Goal: Transaction & Acquisition: Subscribe to service/newsletter

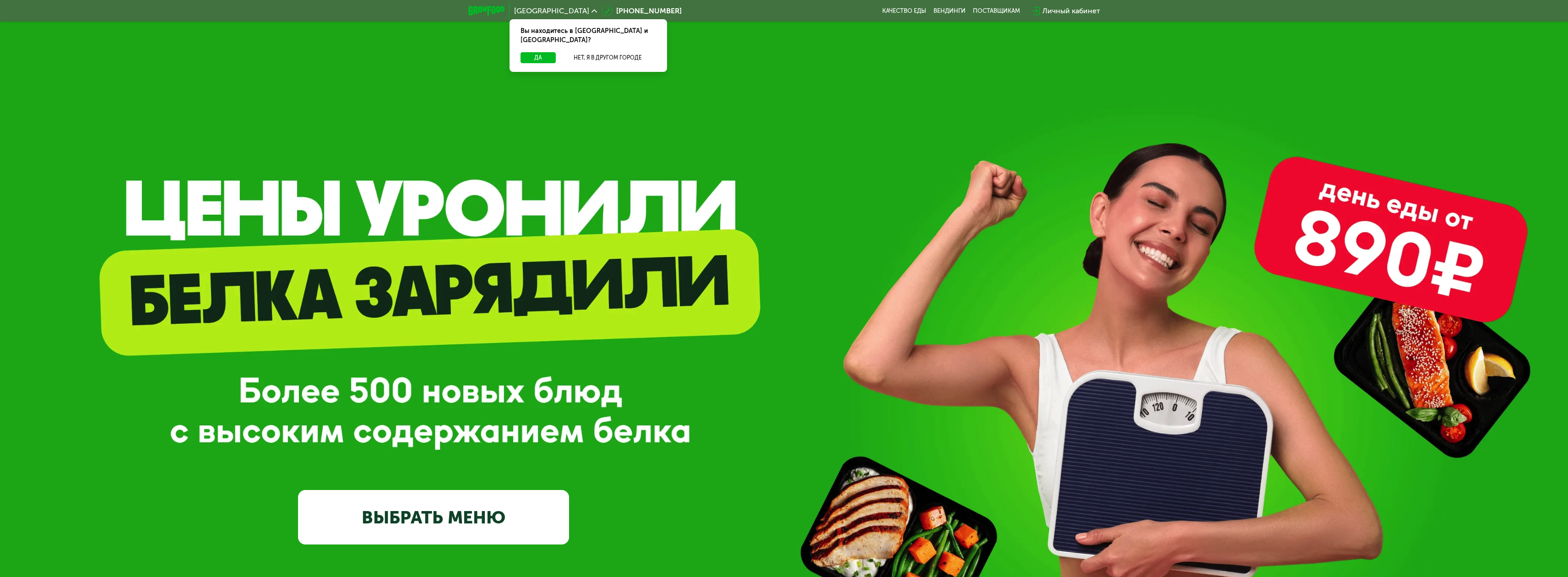
click at [438, 518] on link "ВЫБРАТЬ МЕНЮ" at bounding box center [433, 517] width 271 height 55
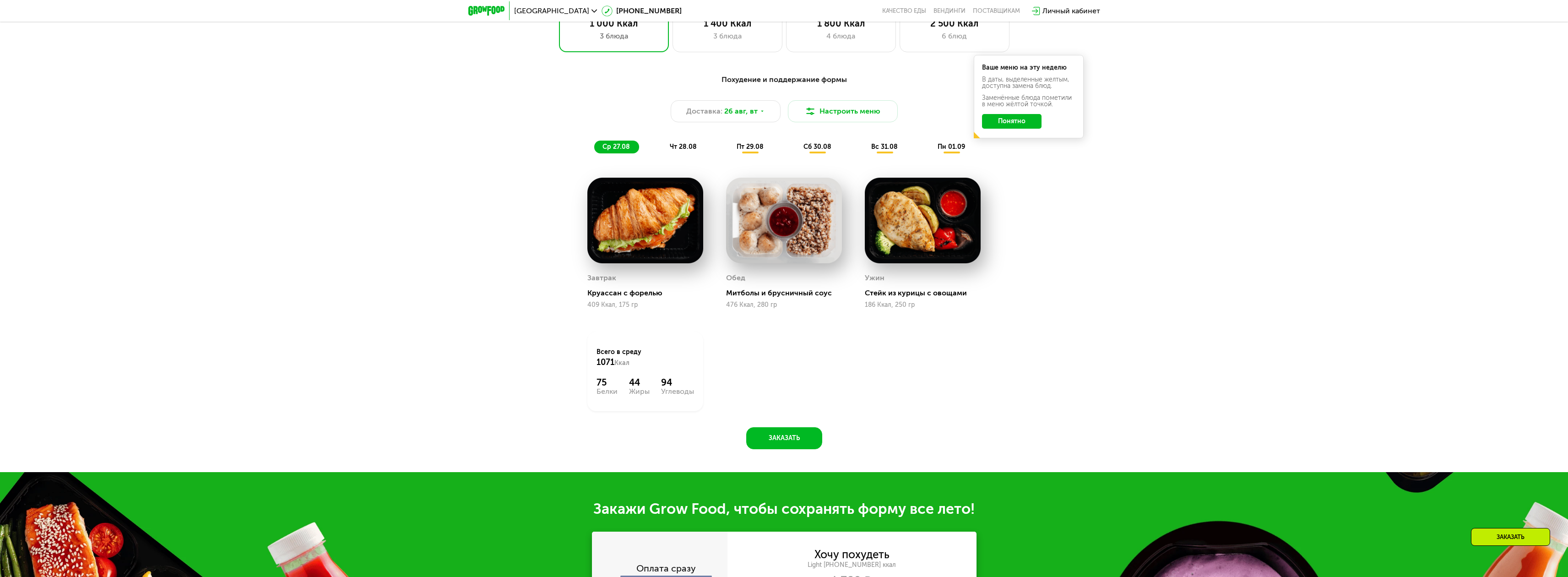
scroll to position [868, 0]
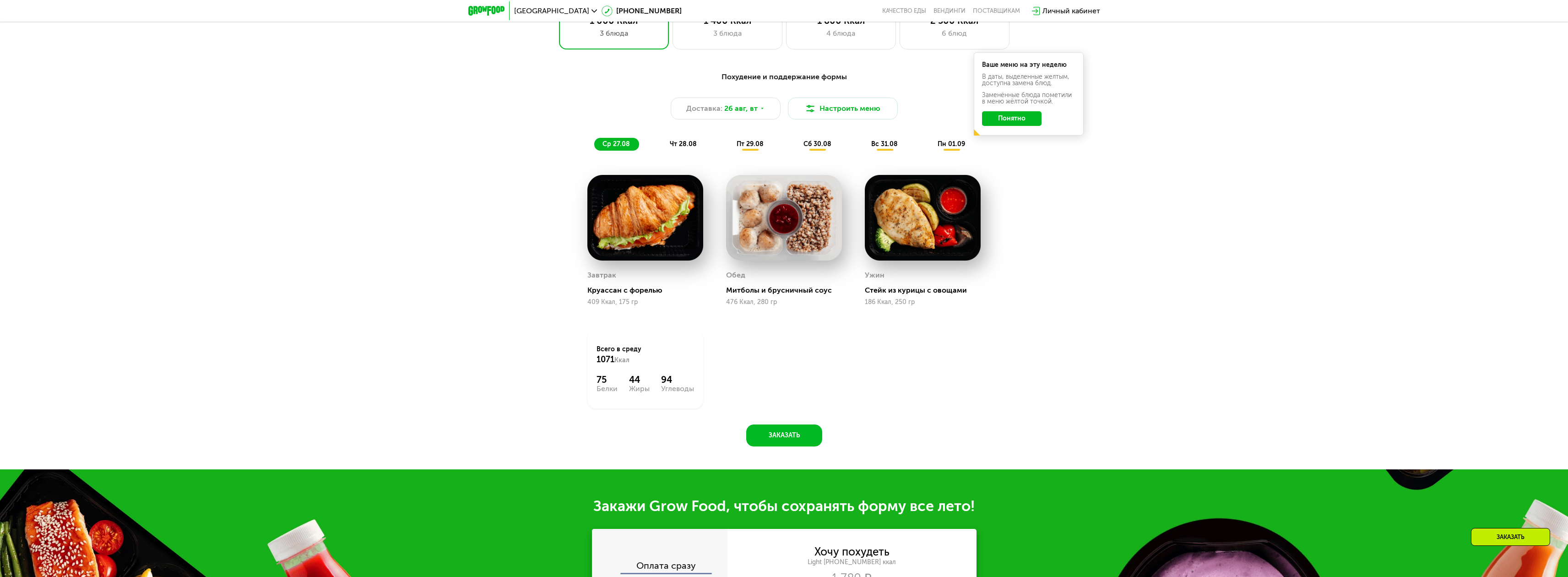
click at [729, 150] on div "чт 28.08" at bounding box center [751, 144] width 44 height 13
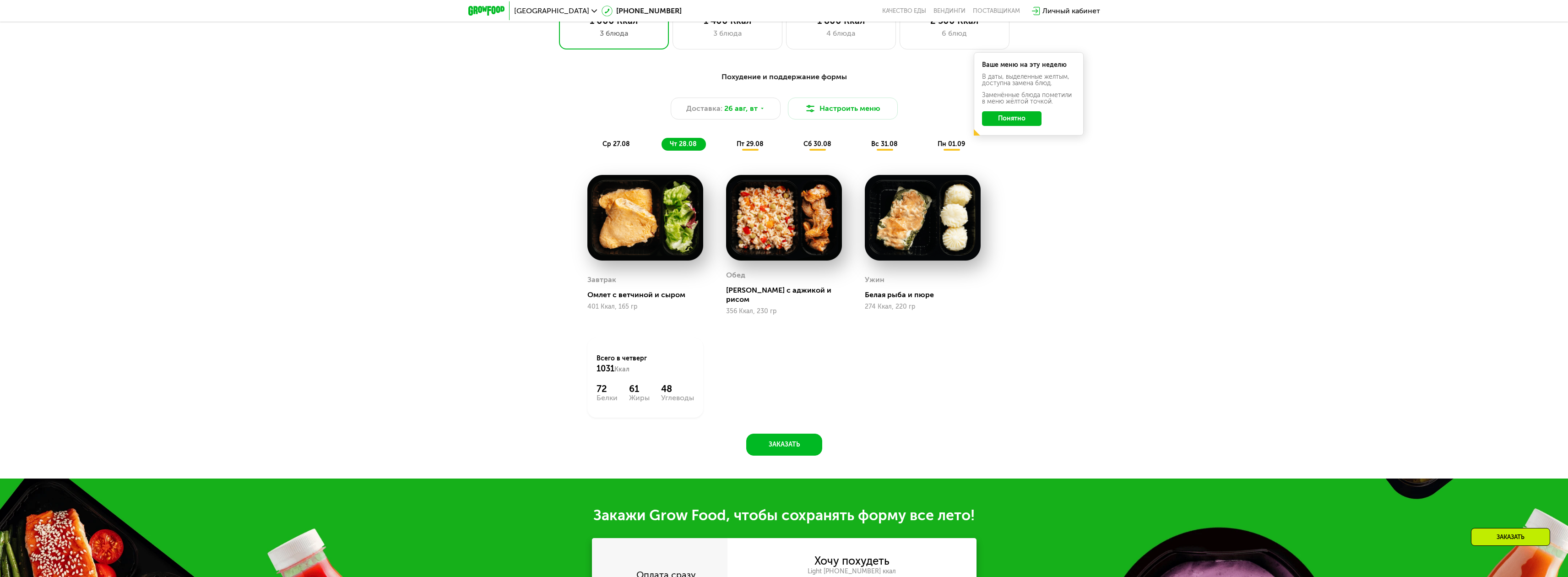
click at [755, 156] on div "Похудение и поддержание формы Доставка: [DATE] Настроить меню ср 27.08 чт 28.08…" at bounding box center [784, 111] width 553 height 90
click at [751, 154] on div "Похудение и поддержание формы Доставка: [DATE] Настроить меню ср 27.08 чт 28.08…" at bounding box center [784, 111] width 553 height 90
click at [748, 148] on span "пт 29.08" at bounding box center [750, 144] width 27 height 8
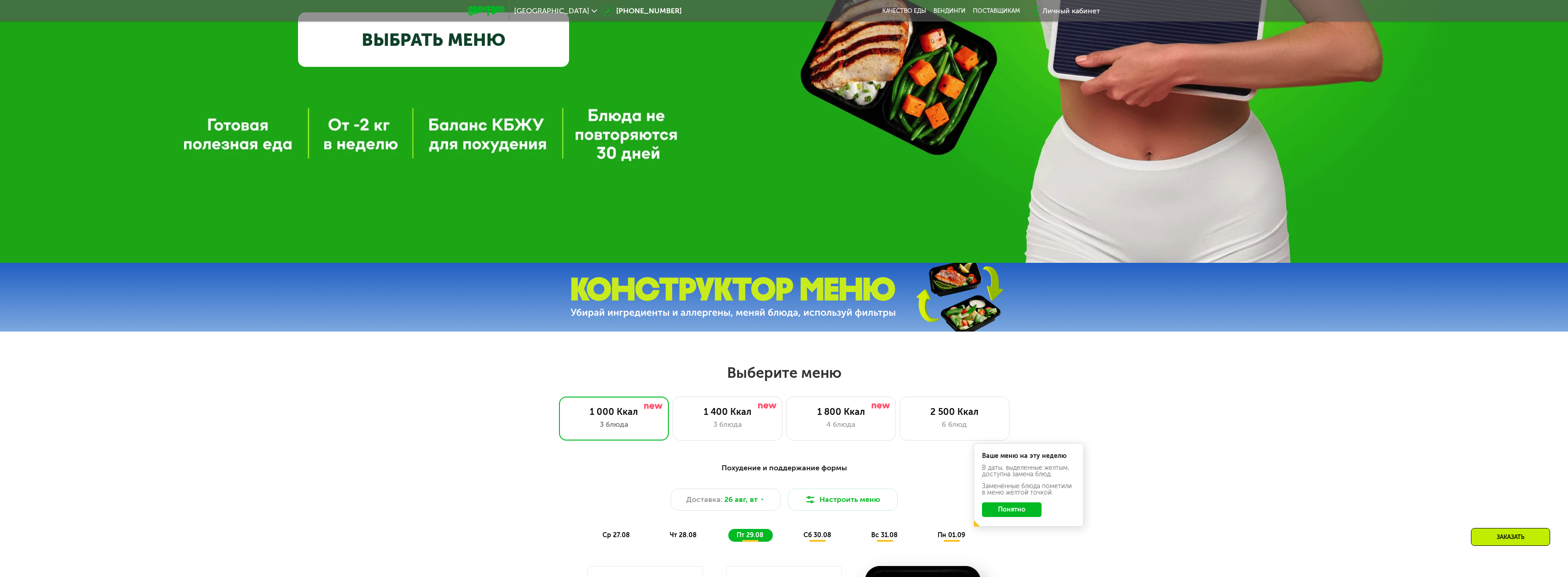
scroll to position [502, 0]
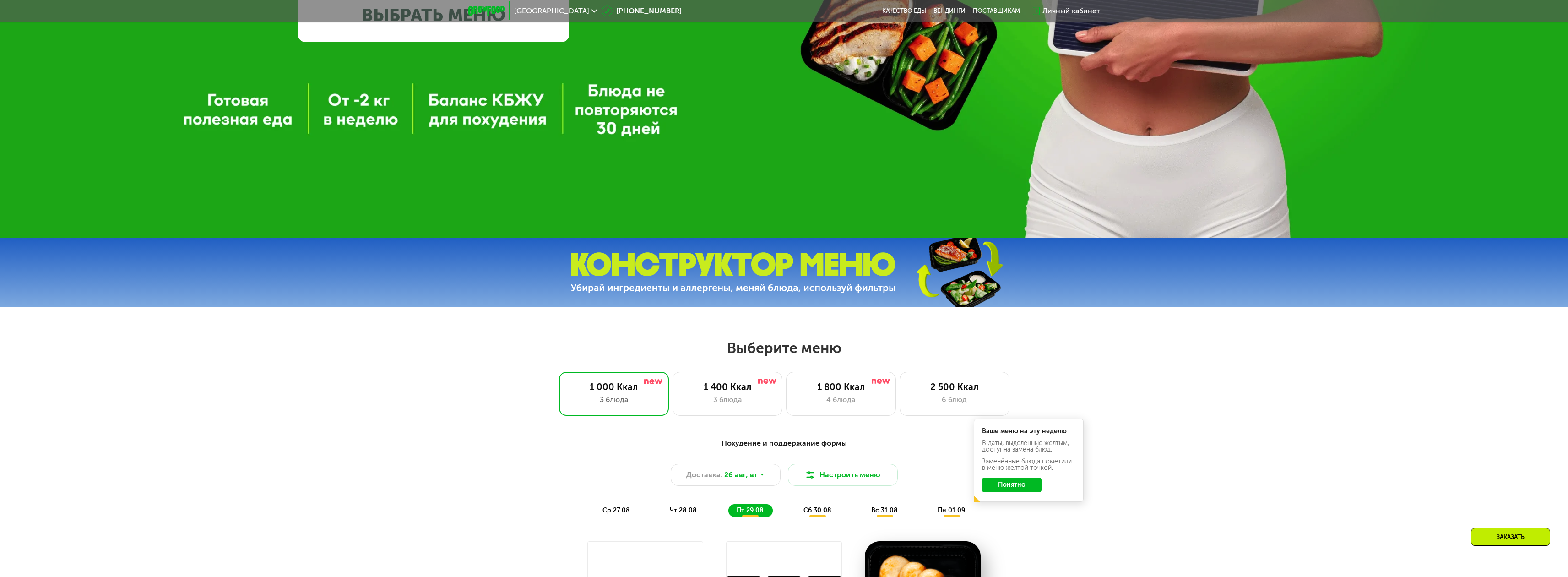
click at [995, 488] on button "Понятно" at bounding box center [1011, 484] width 59 height 15
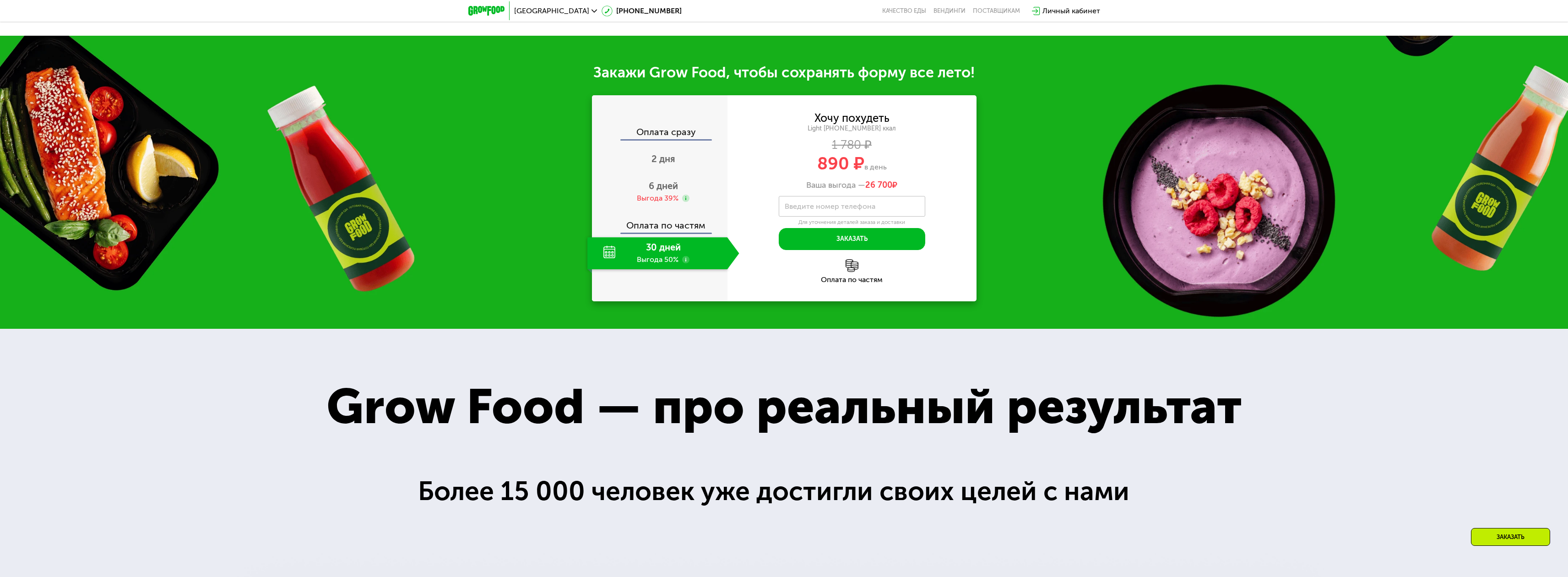
scroll to position [1372, 0]
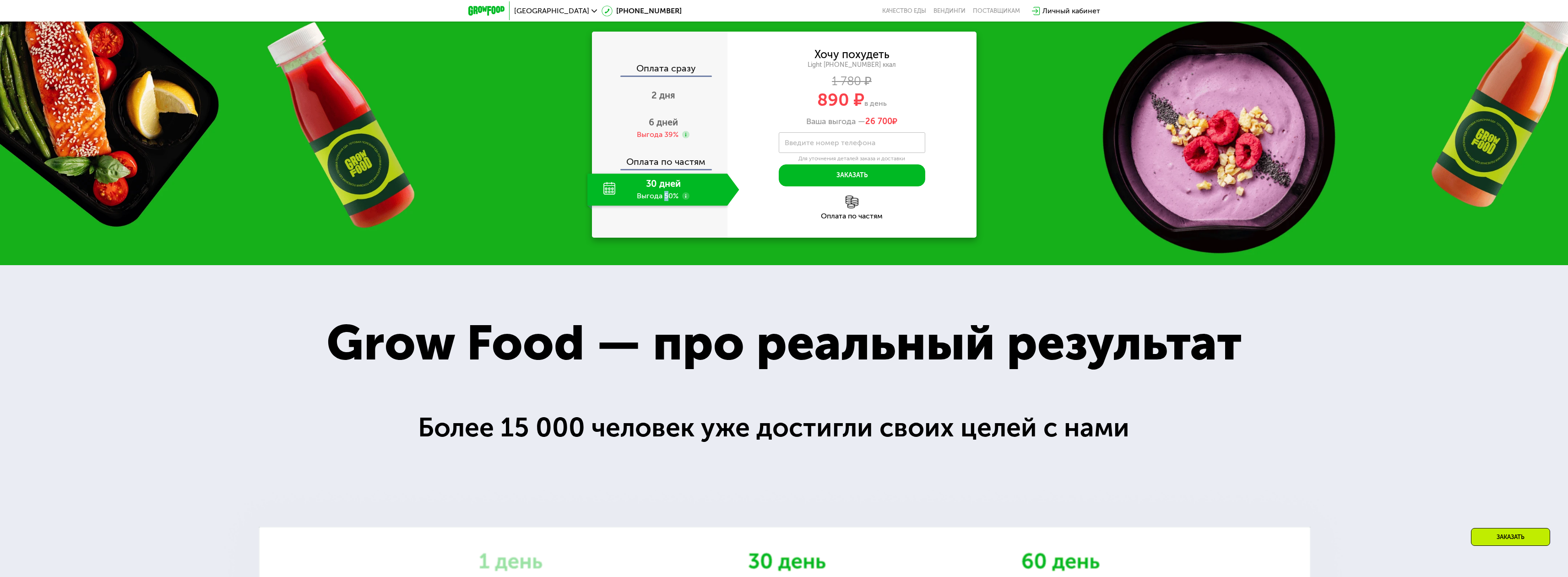
click at [666, 206] on div "30 дней Выгода 50%" at bounding box center [657, 189] width 140 height 32
click at [643, 206] on div "30 дней Выгода 50%" at bounding box center [657, 189] width 140 height 32
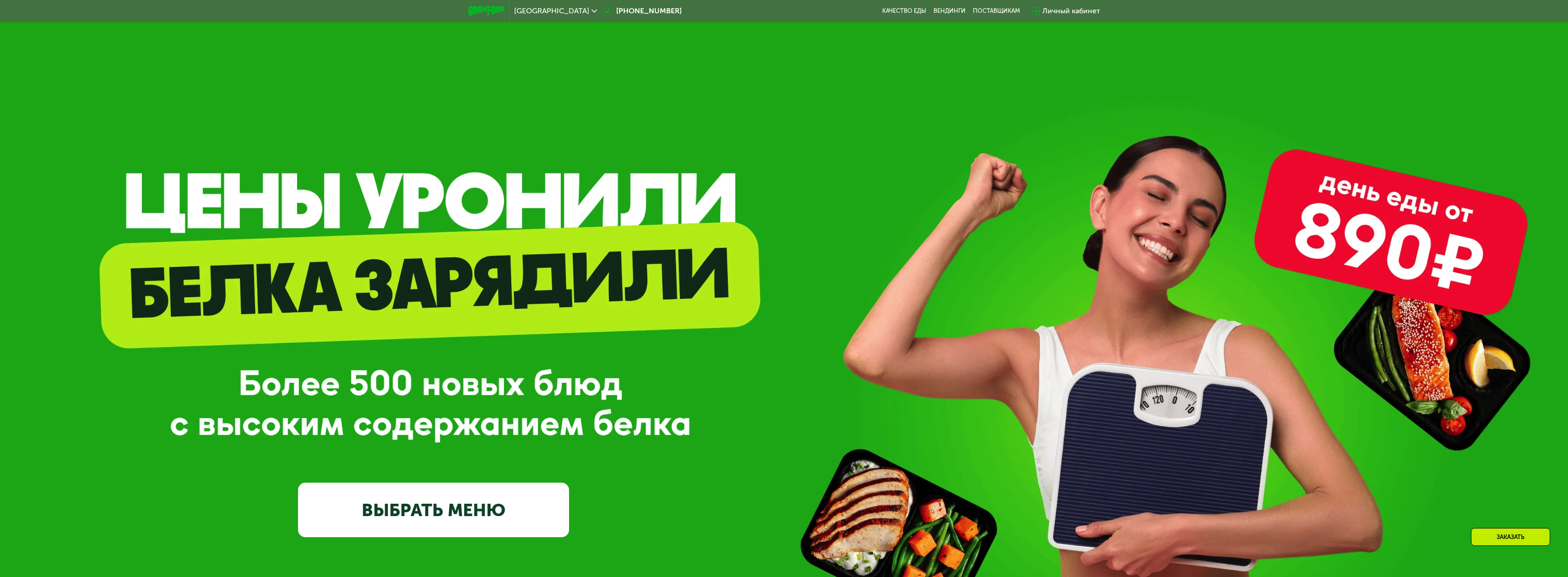
scroll to position [0, 0]
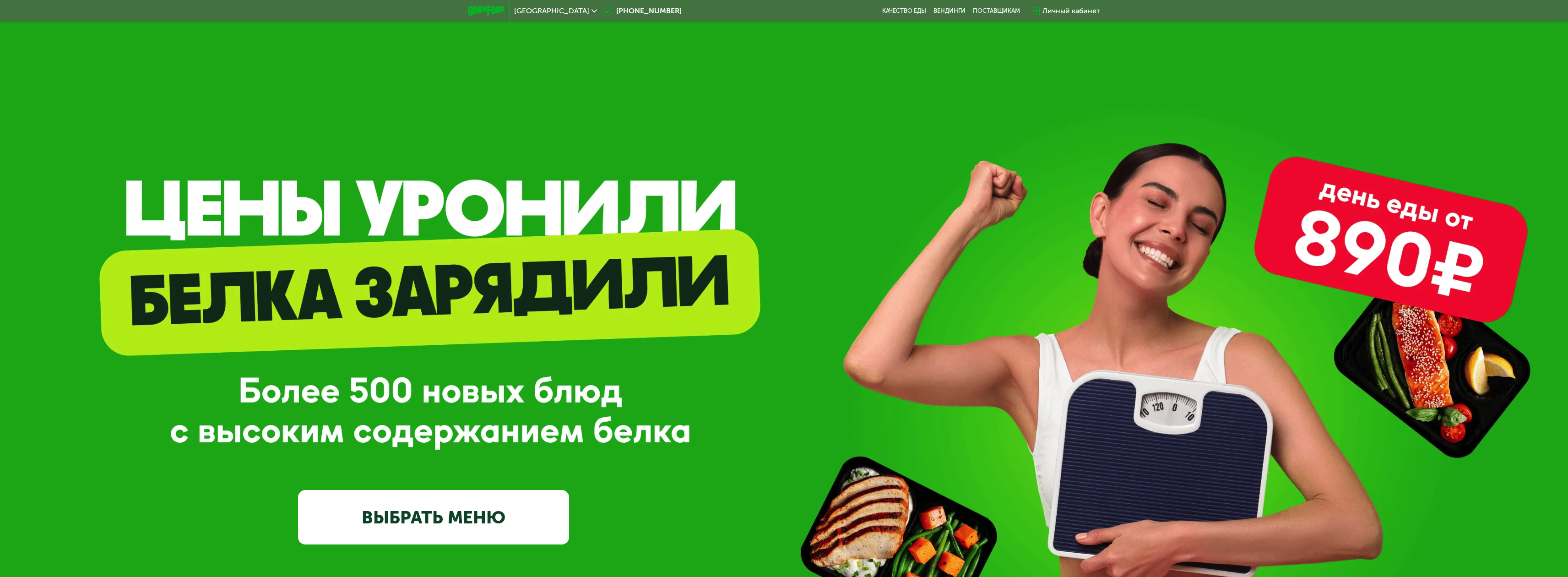
drag, startPoint x: 784, startPoint y: 214, endPoint x: 767, endPoint y: 212, distance: 17.1
